Goal: Information Seeking & Learning: Find contact information

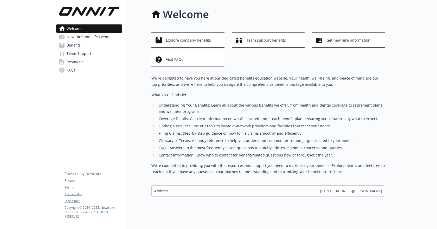
click at [61, 44] on icon at bounding box center [61, 45] width 5 height 5
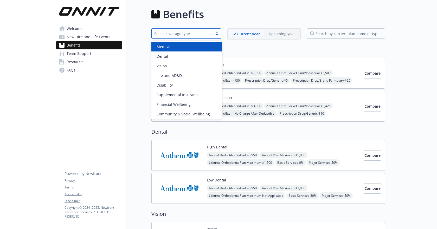
click at [211, 34] on div "Select coverage type" at bounding box center [182, 33] width 61 height 6
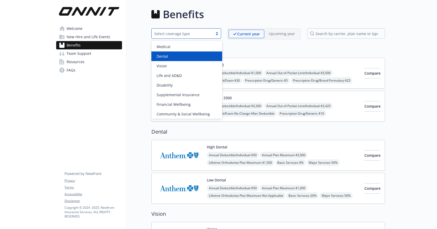
click at [194, 57] on div "Dental" at bounding box center [186, 56] width 64 height 5
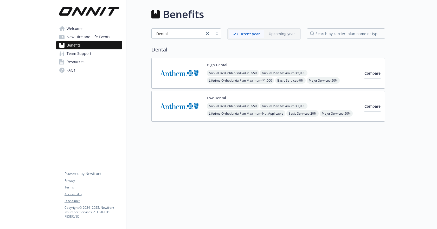
click at [189, 76] on img at bounding box center [179, 73] width 47 height 22
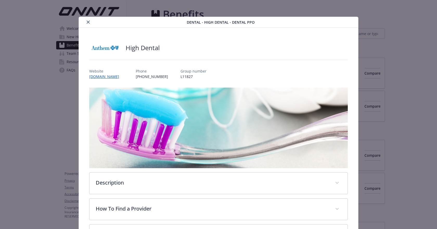
scroll to position [16, 0]
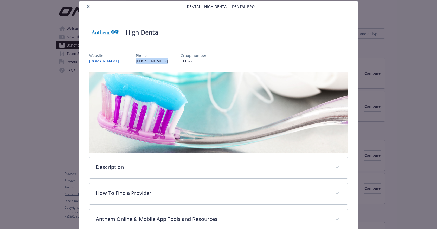
copy p "[PHONE_NUMBER]"
drag, startPoint x: 136, startPoint y: 59, endPoint x: 165, endPoint y: 62, distance: 29.2
click at [165, 62] on div "Website [DOMAIN_NAME] Phone [PHONE_NUMBER] Group number L11827" at bounding box center [218, 56] width 258 height 15
